Goal: Task Accomplishment & Management: Manage account settings

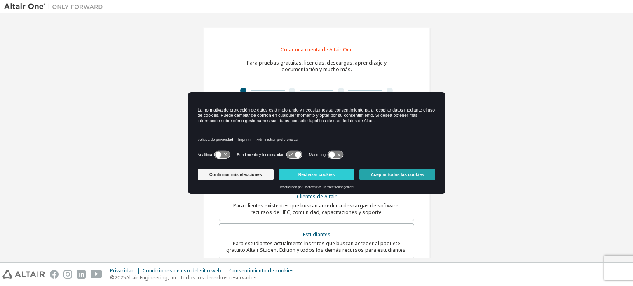
click at [377, 174] on font "Aceptar todas las cookies" at bounding box center [398, 174] width 54 height 5
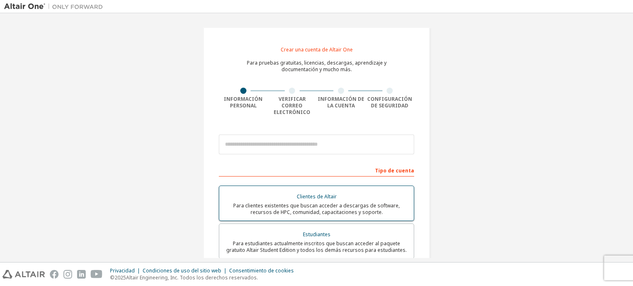
scroll to position [55, 0]
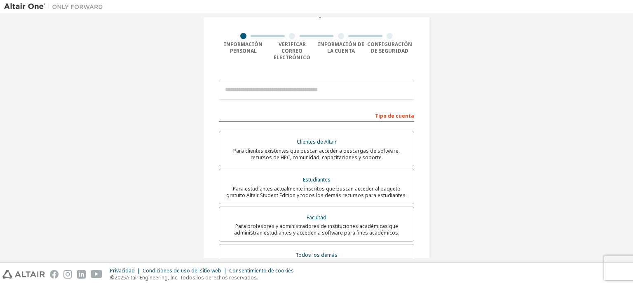
click at [327, 111] on div "Tipo de cuenta" at bounding box center [316, 115] width 195 height 13
click at [396, 113] on font "Tipo de cuenta" at bounding box center [394, 116] width 39 height 7
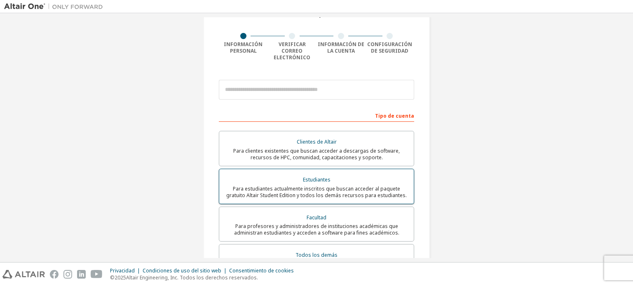
scroll to position [110, 0]
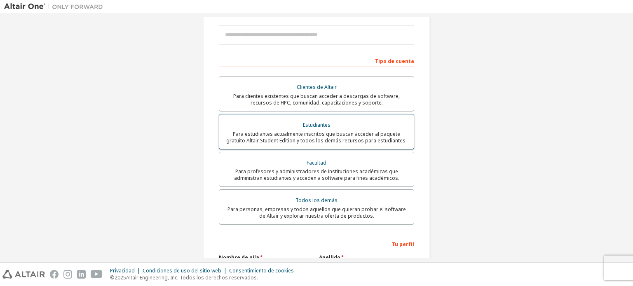
click at [318, 131] on font "Para estudiantes actualmente inscritos que buscan acceder al paquete gratuito A…" at bounding box center [316, 138] width 181 height 14
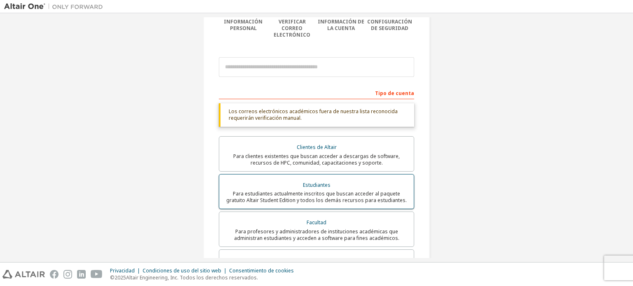
scroll to position [55, 0]
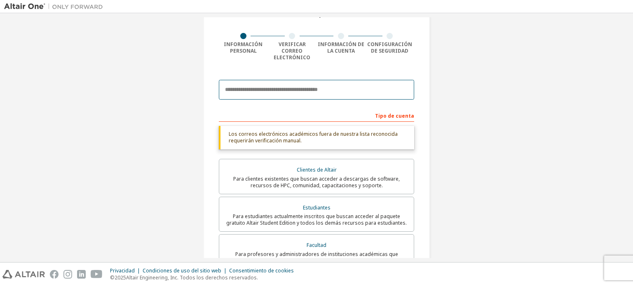
click at [262, 87] on input "email" at bounding box center [316, 90] width 195 height 20
type input "**********"
type input "*****"
type input "**********"
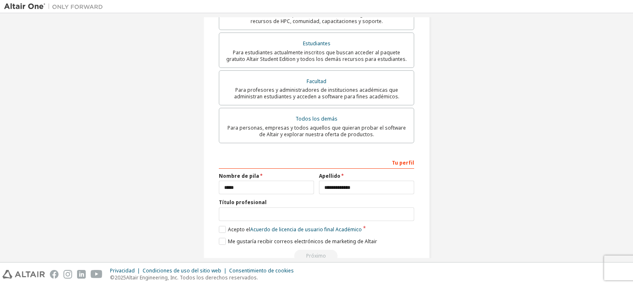
scroll to position [231, 0]
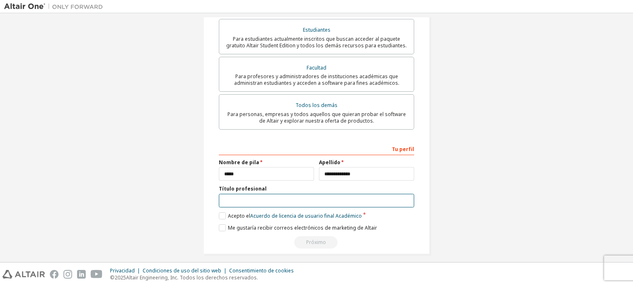
click at [237, 197] on input "text" at bounding box center [316, 201] width 195 height 14
type input "**********"
click at [224, 213] on label "Acepto el Acuerdo de licencia de usuario final Académico" at bounding box center [290, 216] width 143 height 7
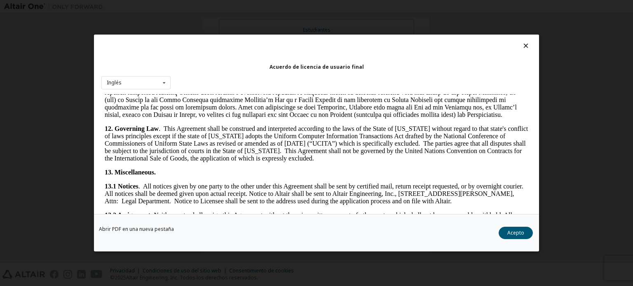
scroll to position [1319, 0]
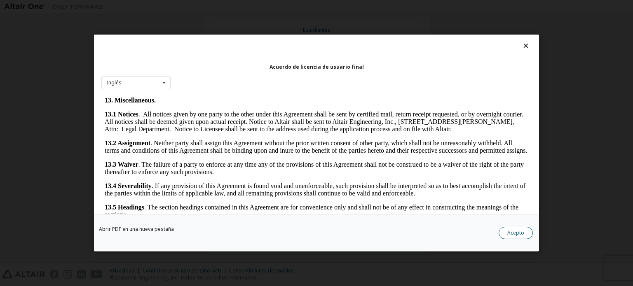
click at [528, 235] on button "Acepto" at bounding box center [516, 233] width 34 height 12
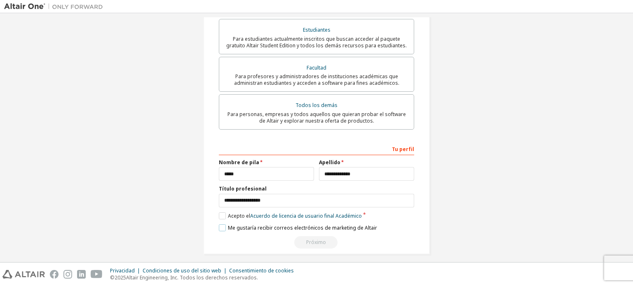
click at [223, 225] on label "Me gustaría recibir correos electrónicos de marketing de Altair" at bounding box center [298, 228] width 158 height 7
click at [221, 225] on label "Me gustaría recibir correos electrónicos de marketing de Altair" at bounding box center [298, 228] width 158 height 7
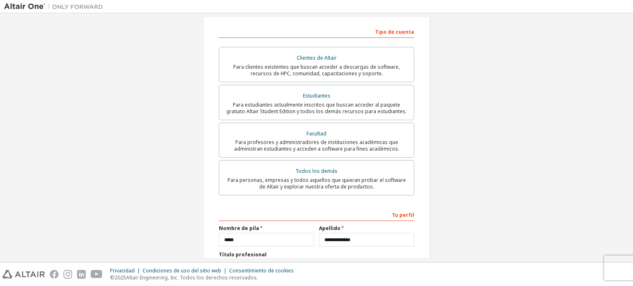
scroll to position [0, 0]
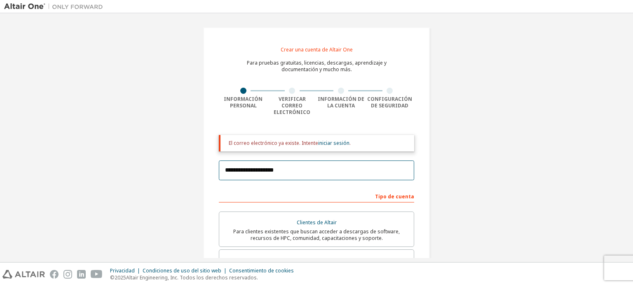
click at [268, 162] on input "**********" at bounding box center [316, 171] width 195 height 20
click at [163, 152] on div "**********" at bounding box center [316, 256] width 625 height 478
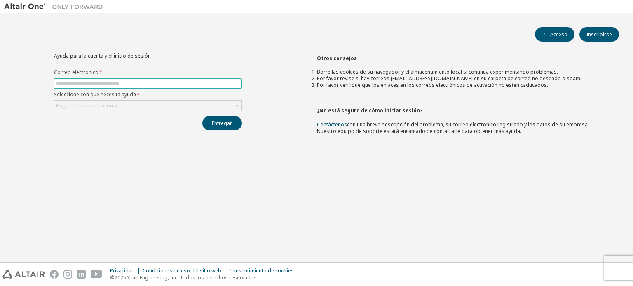
click at [79, 87] on span at bounding box center [148, 83] width 188 height 11
click at [80, 84] on input "text" at bounding box center [148, 83] width 184 height 7
type input "**********"
click at [94, 109] on div "Haga clic para seleccionar" at bounding box center [87, 105] width 64 height 9
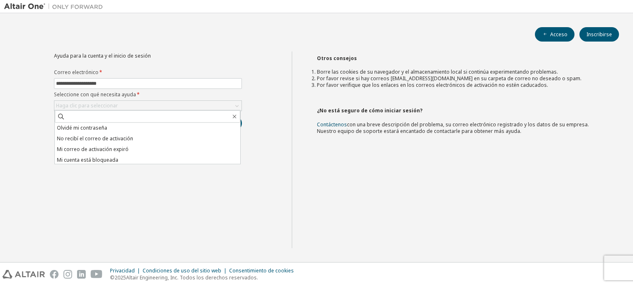
click at [87, 127] on font "Olvidé mi contraseña" at bounding box center [82, 127] width 50 height 7
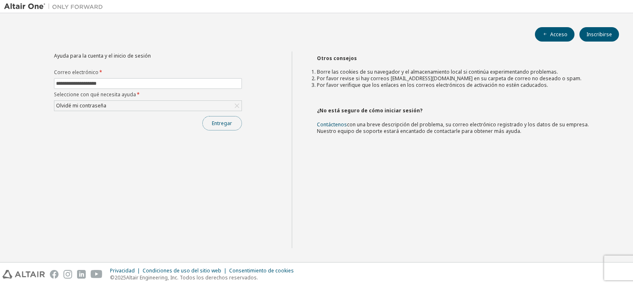
click at [213, 122] on font "Entregar" at bounding box center [222, 123] width 20 height 7
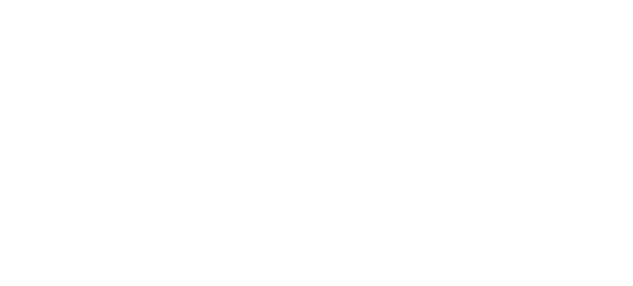
click at [157, 66] on div at bounding box center [316, 143] width 633 height 286
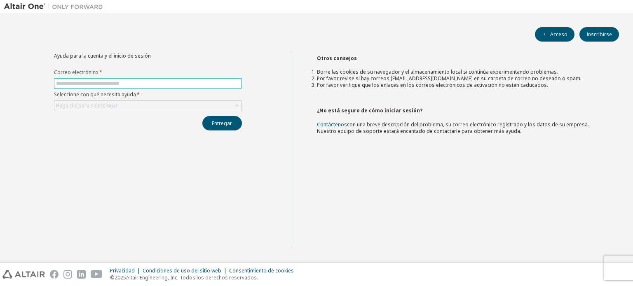
click at [115, 85] on input "text" at bounding box center [148, 83] width 184 height 7
type input "**********"
click at [114, 107] on font "Haga clic para seleccionar" at bounding box center [87, 105] width 62 height 7
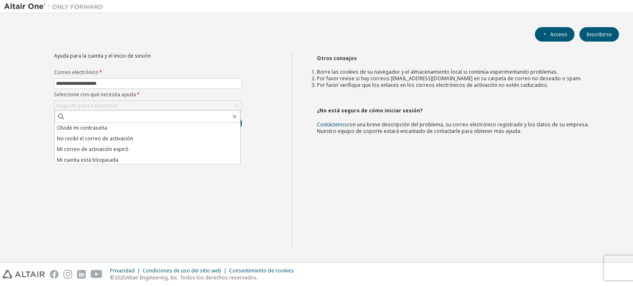
click at [96, 129] on font "Olvidé mi contraseña" at bounding box center [82, 127] width 50 height 7
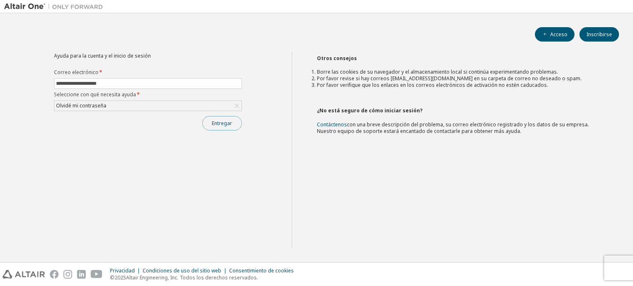
click at [214, 125] on font "Entregar" at bounding box center [222, 123] width 20 height 7
click at [94, 83] on input "text" at bounding box center [148, 83] width 184 height 7
type input "**********"
click at [101, 105] on font "Haga clic para seleccionar" at bounding box center [87, 105] width 62 height 7
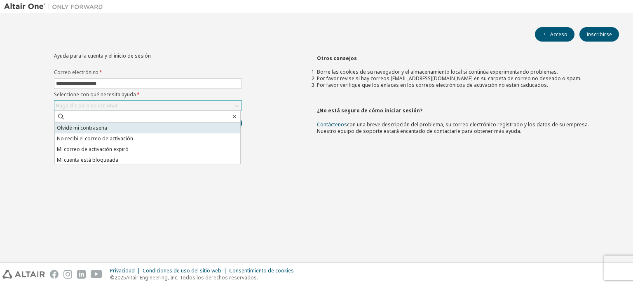
click at [83, 129] on font "Olvidé mi contraseña" at bounding box center [82, 127] width 50 height 7
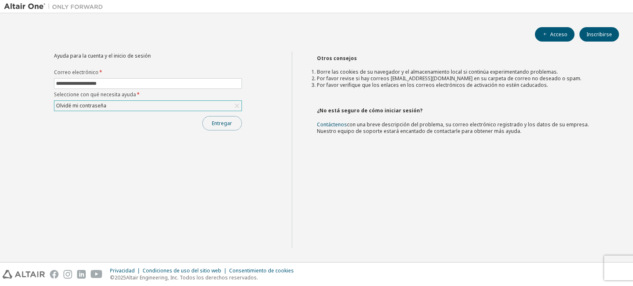
click at [217, 124] on font "Entregar" at bounding box center [222, 123] width 20 height 7
click at [158, 83] on input "text" at bounding box center [148, 83] width 184 height 7
type input "**********"
click at [113, 105] on font "Haga clic para seleccionar" at bounding box center [87, 105] width 62 height 7
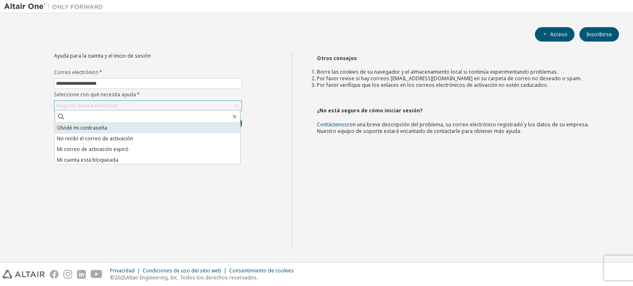
click at [87, 127] on font "Olvidé mi contraseña" at bounding box center [82, 127] width 50 height 7
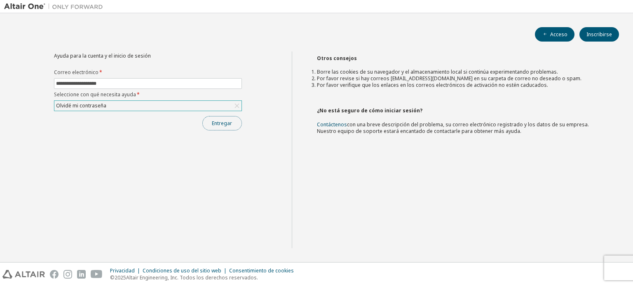
click at [214, 124] on font "Entregar" at bounding box center [222, 123] width 20 height 7
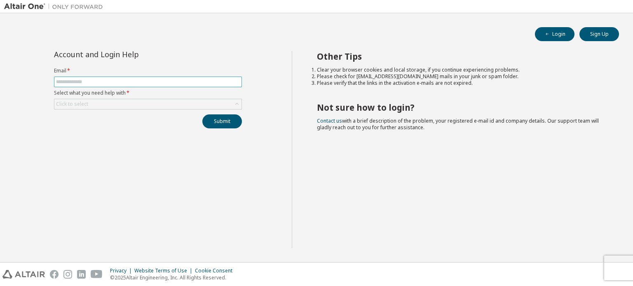
click at [131, 79] on input "text" at bounding box center [148, 82] width 184 height 7
type input "**********"
click at [114, 105] on div "Click to select" at bounding box center [147, 104] width 187 height 10
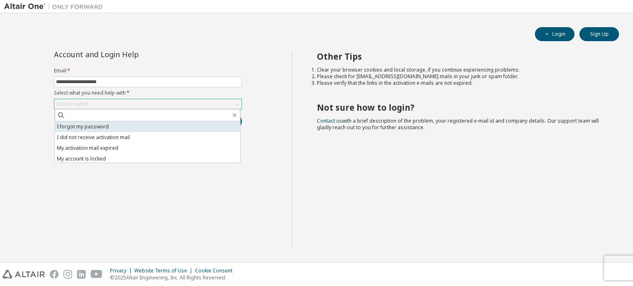
click at [81, 126] on li "I forgot my password" at bounding box center [147, 127] width 185 height 11
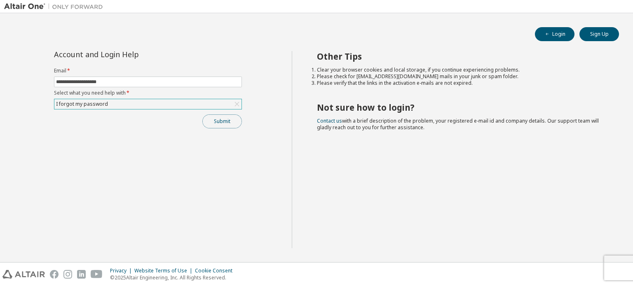
click at [216, 123] on button "Submit" at bounding box center [222, 122] width 40 height 14
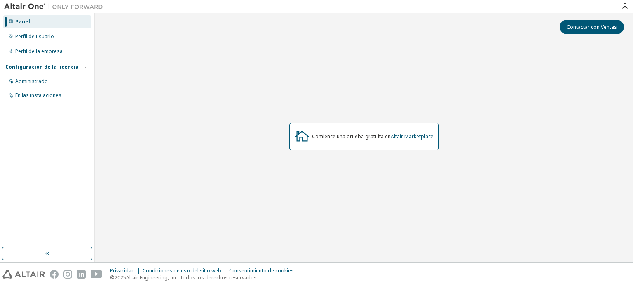
click at [384, 140] on font "Comience una prueba gratuita en" at bounding box center [351, 136] width 79 height 7
drag, startPoint x: 302, startPoint y: 145, endPoint x: 293, endPoint y: 137, distance: 11.7
click at [301, 144] on div "Comience una prueba gratuita en Altair Marketplace" at bounding box center [364, 136] width 150 height 27
click at [293, 137] on div "Comience una prueba gratuita en Altair Marketplace" at bounding box center [364, 136] width 150 height 27
drag, startPoint x: 209, startPoint y: 177, endPoint x: 178, endPoint y: 202, distance: 39.8
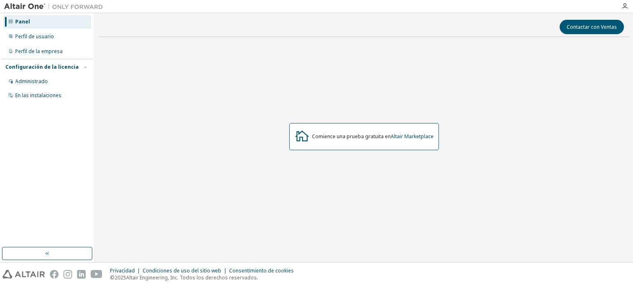
click at [208, 179] on div "Comience una prueba gratuita en Altair Marketplace" at bounding box center [364, 137] width 530 height 186
click at [52, 259] on button "button" at bounding box center [47, 253] width 90 height 13
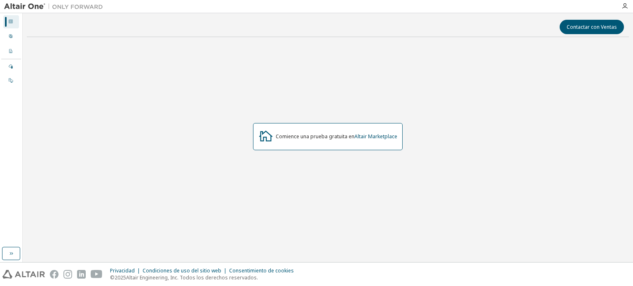
click at [27, 5] on img at bounding box center [55, 6] width 103 height 8
click at [25, 276] on img at bounding box center [23, 274] width 42 height 9
